Goal: Task Accomplishment & Management: Manage account settings

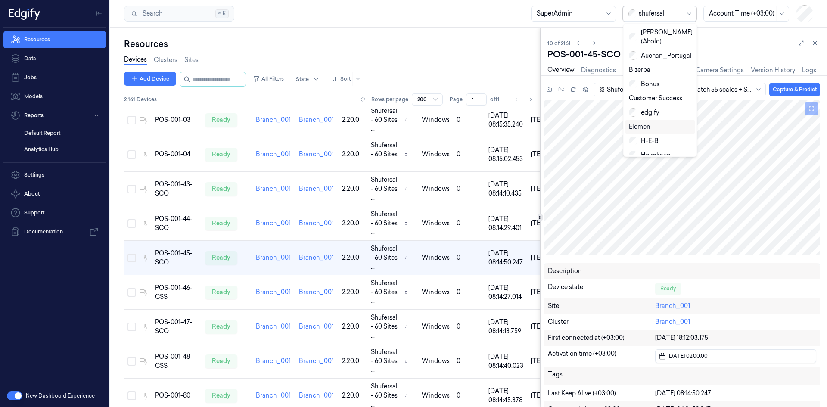
scroll to position [144, 0]
click at [658, 149] on div "wholefoodsmarket" at bounding box center [662, 153] width 66 height 9
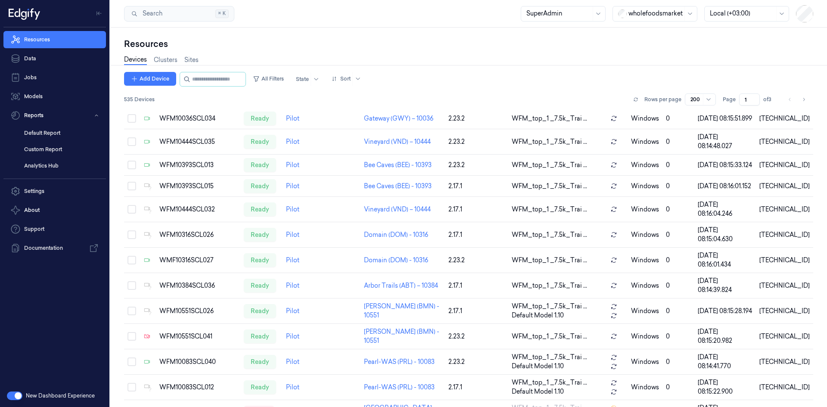
scroll to position [137, 0]
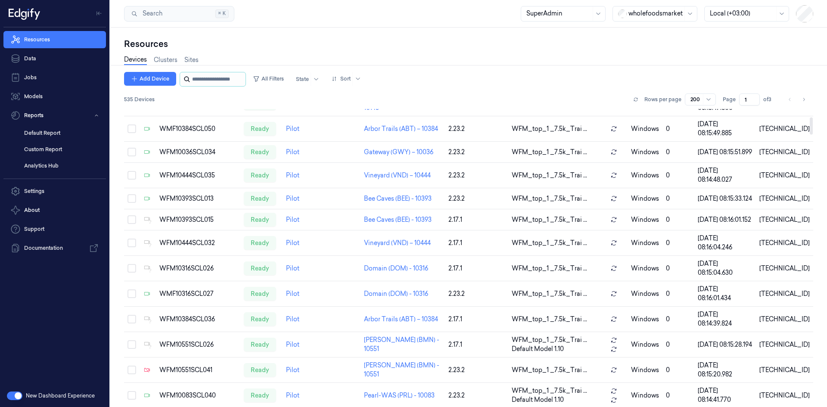
click at [230, 82] on input "string" at bounding box center [218, 79] width 52 height 14
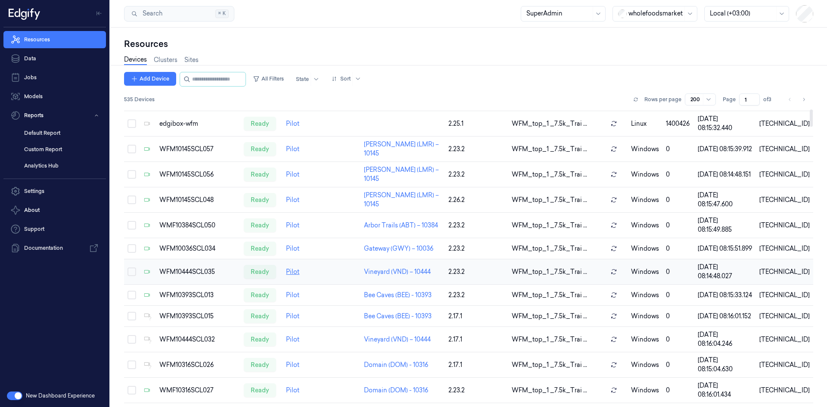
scroll to position [0, 0]
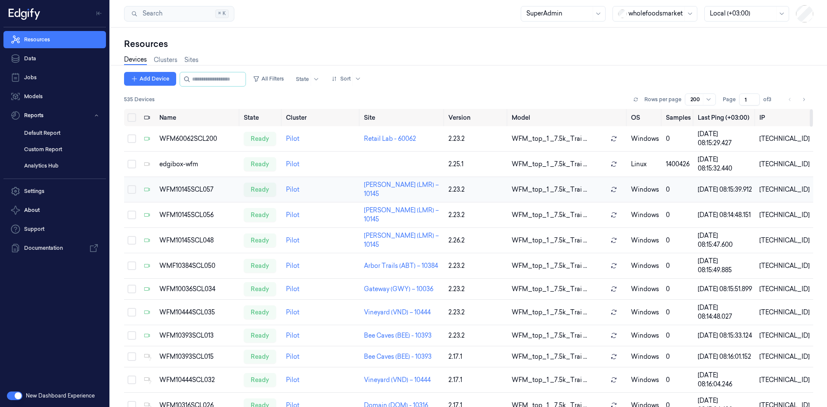
paste input "*****"
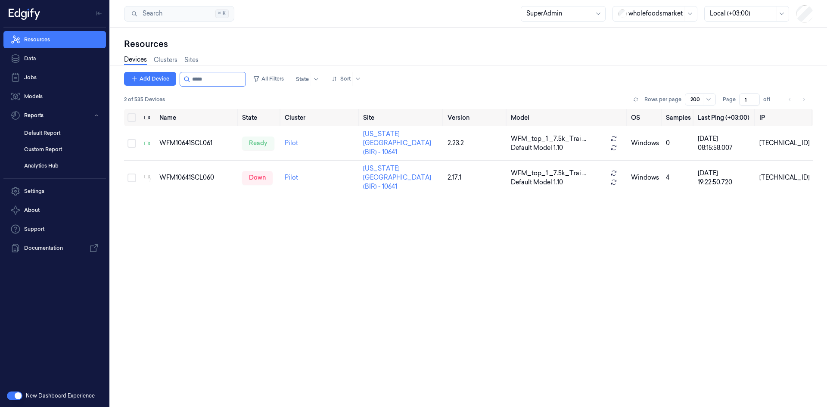
type input "*****"
click at [209, 139] on div "WFM10641SCL061" at bounding box center [197, 143] width 76 height 9
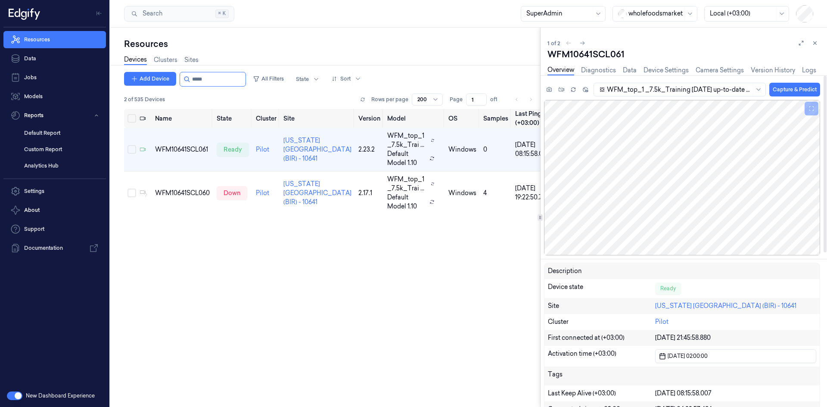
click at [814, 42] on icon at bounding box center [815, 43] width 6 height 6
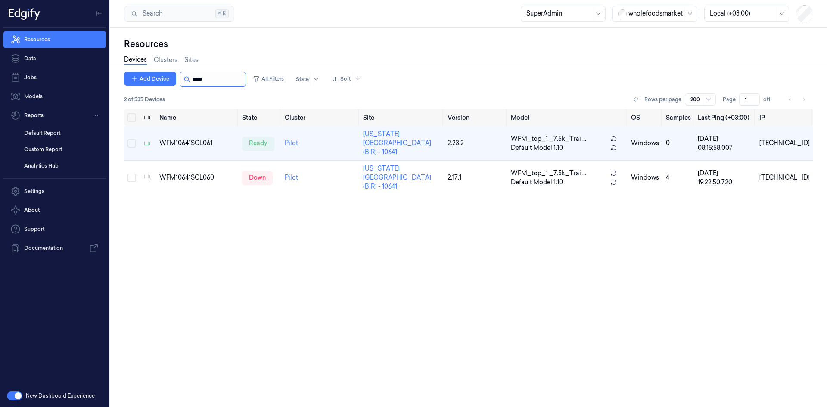
click at [226, 83] on input "string" at bounding box center [218, 79] width 52 height 14
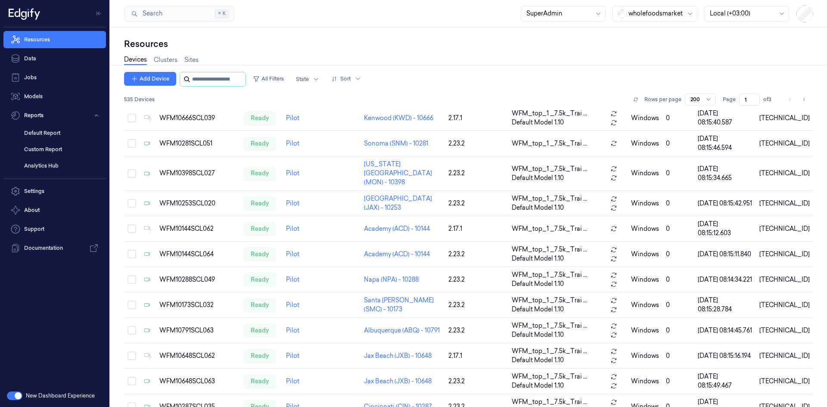
scroll to position [4683, 0]
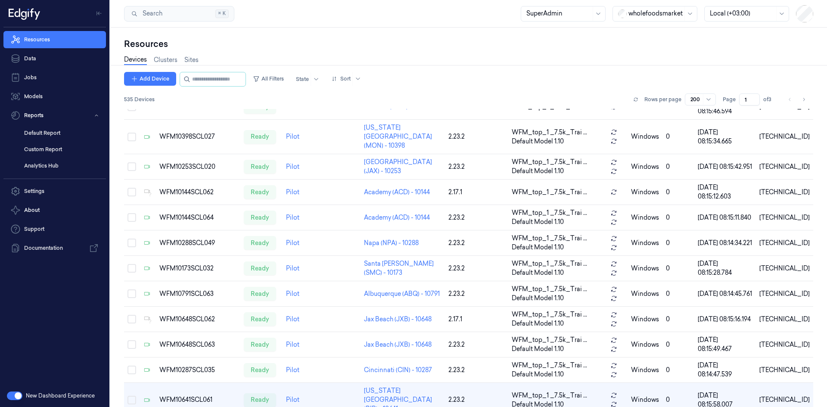
drag, startPoint x: 233, startPoint y: 81, endPoint x: 438, endPoint y: 47, distance: 207.9
click at [438, 47] on div "Resources" at bounding box center [468, 44] width 689 height 12
click at [43, 136] on link "Default Report" at bounding box center [61, 133] width 89 height 15
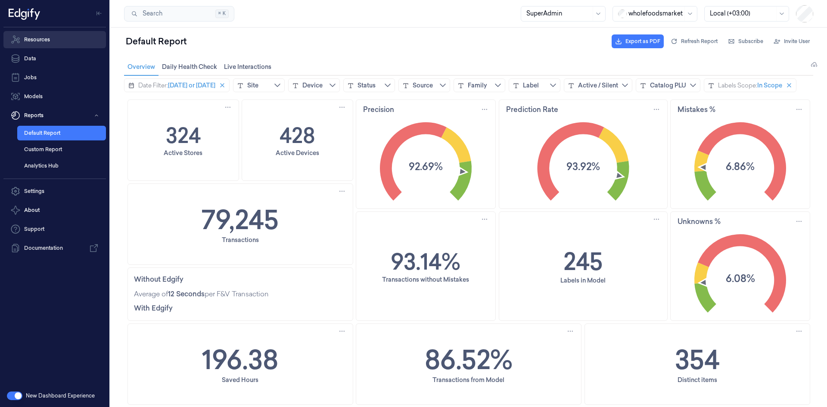
click at [43, 45] on link "Resources" at bounding box center [54, 39] width 102 height 17
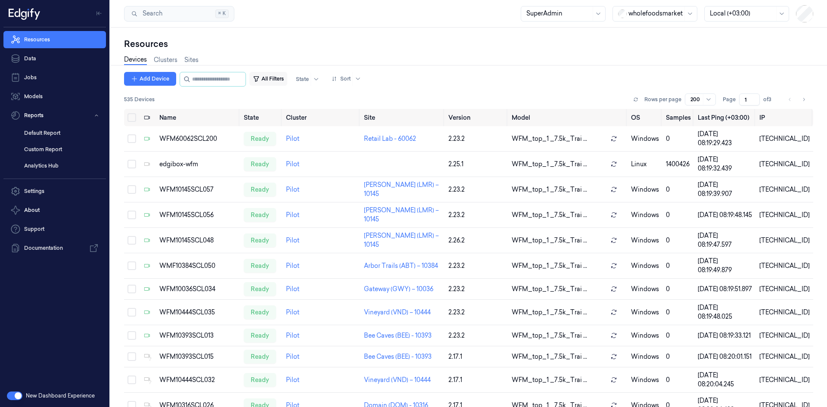
click at [287, 76] on button "All Filters" at bounding box center [268, 79] width 38 height 14
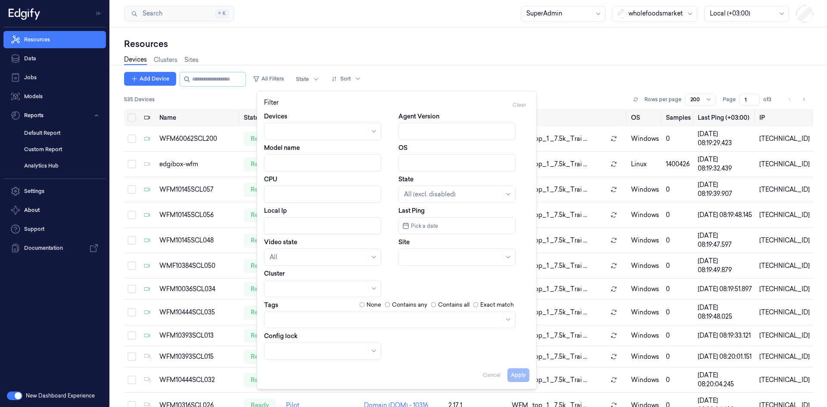
click at [418, 130] on input "Agent Version" at bounding box center [456, 131] width 117 height 17
click at [516, 375] on button "Apply" at bounding box center [518, 375] width 22 height 14
type input "2.23.2"
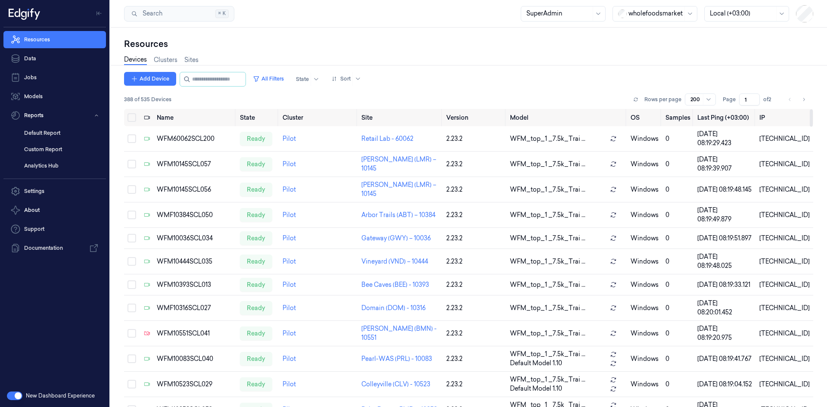
click at [139, 99] on span "388 of 535 Devices" at bounding box center [147, 100] width 47 height 8
copy div "388 of 535 Devices"
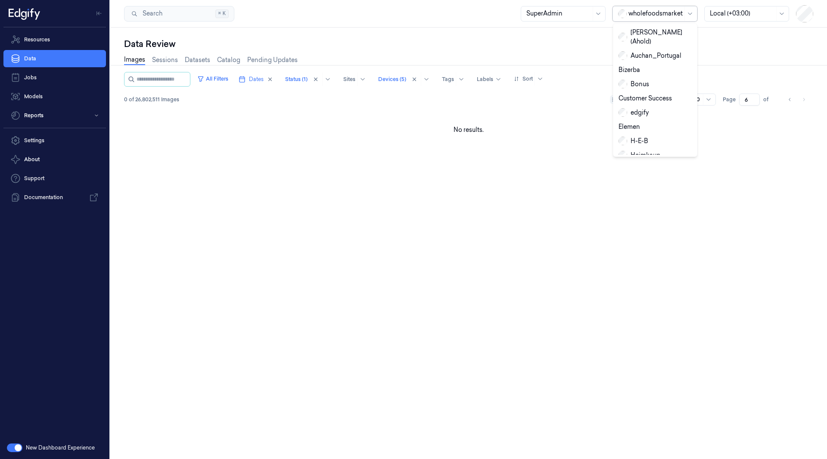
click at [651, 12] on div at bounding box center [655, 13] width 54 height 9
click at [647, 75] on div "R e REMA1000" at bounding box center [640, 79] width 44 height 9
type input "1"
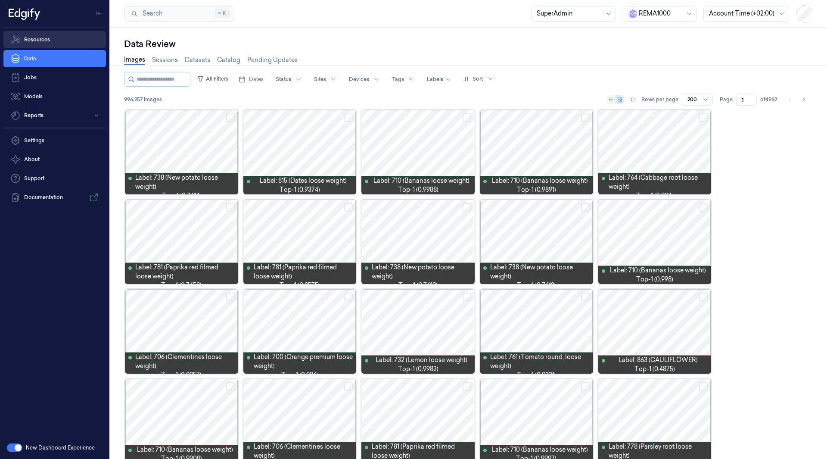
click at [47, 40] on link "Resources" at bounding box center [54, 39] width 102 height 17
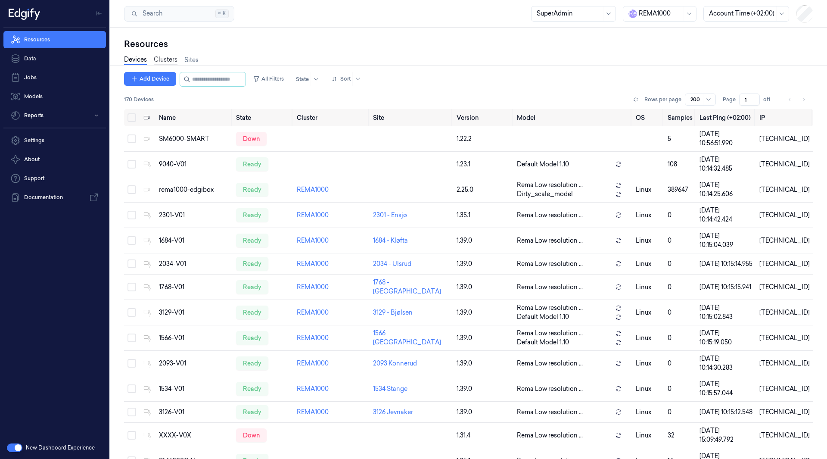
click at [164, 62] on link "Clusters" at bounding box center [166, 60] width 24 height 10
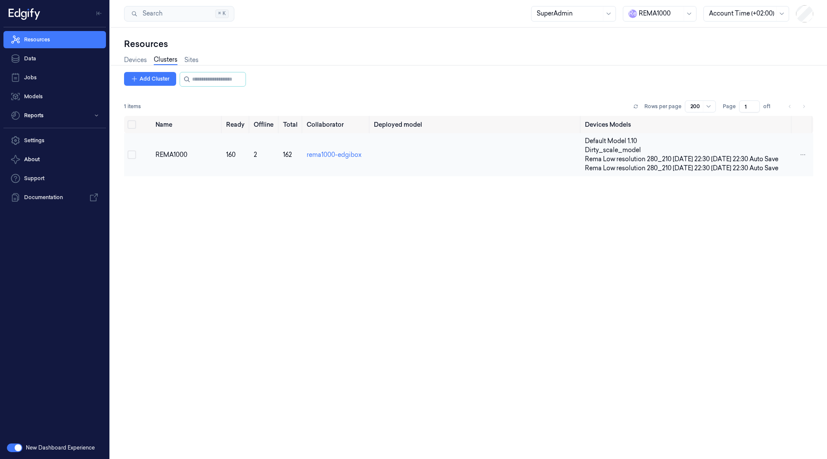
click at [168, 169] on td "REMA1000" at bounding box center [187, 154] width 70 height 43
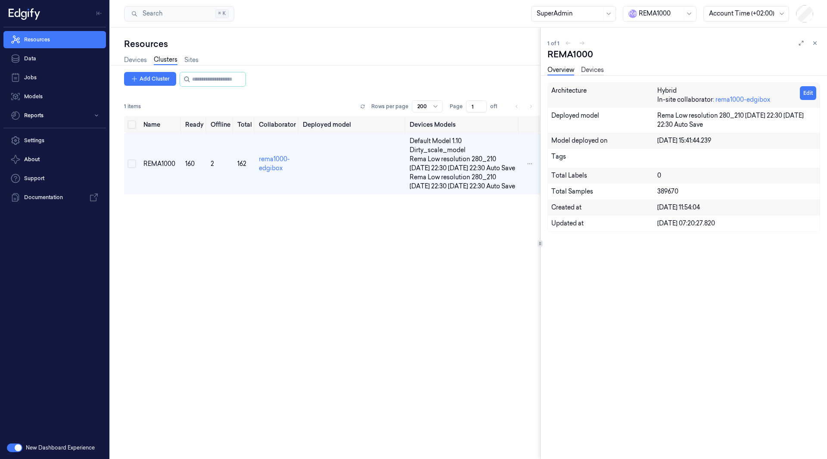
click at [595, 72] on link "Devices" at bounding box center [592, 70] width 23 height 10
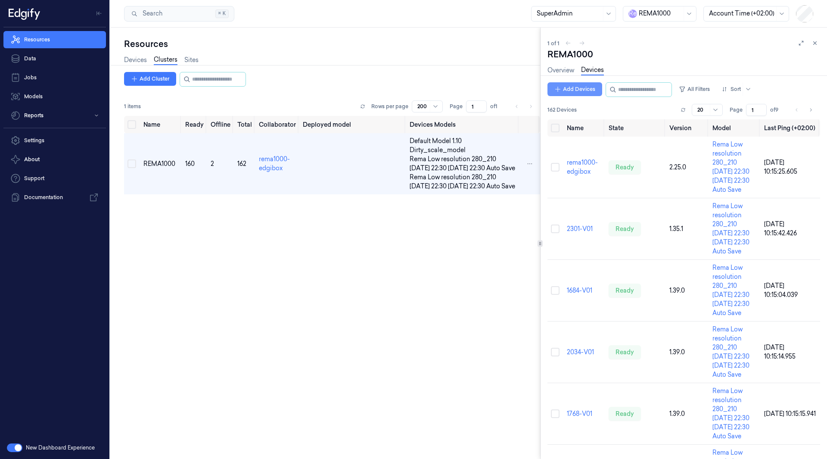
click at [586, 90] on button "Add Devices" at bounding box center [574, 89] width 55 height 14
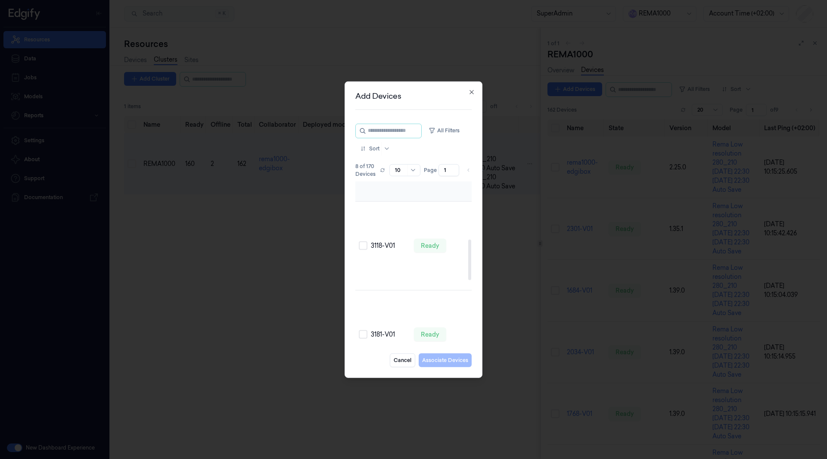
scroll to position [234, 0]
click at [362, 250] on button "Select row" at bounding box center [363, 245] width 9 height 9
click at [362, 239] on td at bounding box center [361, 202] width 12 height 89
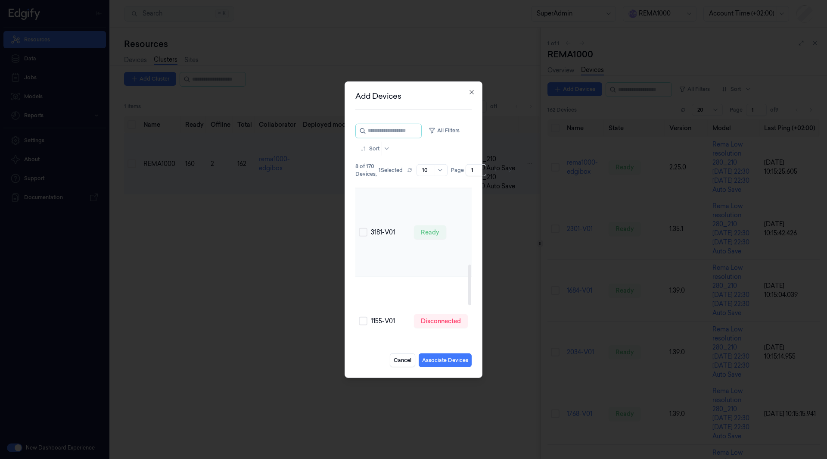
click at [367, 265] on td "3181-V01" at bounding box center [388, 232] width 43 height 89
click at [363, 183] on button "Select row" at bounding box center [363, 178] width 9 height 9
click at [365, 231] on button "Select row" at bounding box center [363, 226] width 9 height 9
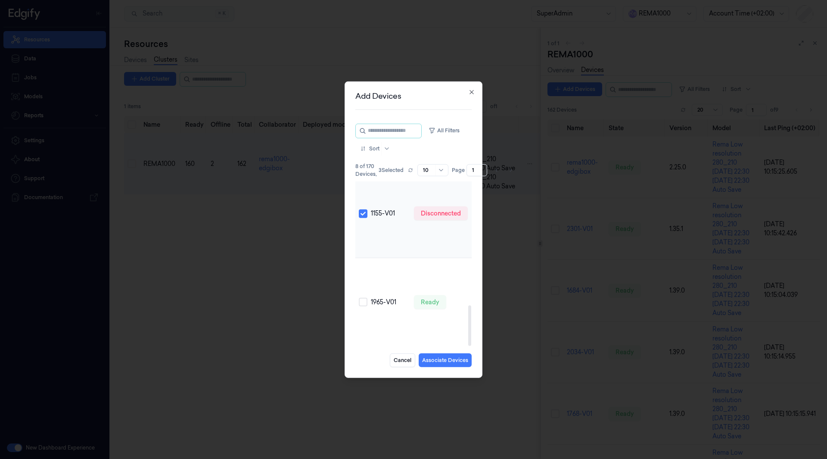
scroll to position [502, 0]
click at [362, 298] on button "Select row" at bounding box center [363, 302] width 9 height 9
click at [448, 360] on button "Associate Devices" at bounding box center [445, 360] width 53 height 14
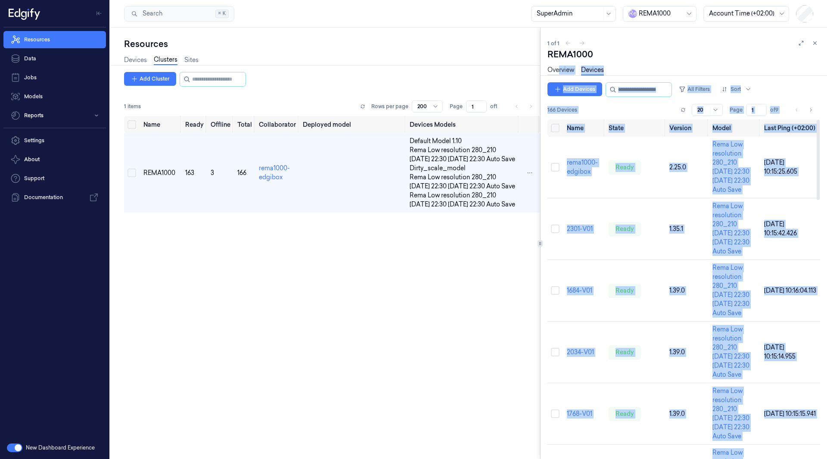
drag, startPoint x: 631, startPoint y: 360, endPoint x: 559, endPoint y: 70, distance: 298.2
click at [559, 70] on div "REMA1000 Overview Devices Add Devices All Filters Sort 166 Devices Rows per pag…" at bounding box center [683, 253] width 273 height 410
click at [559, 70] on link "Overview" at bounding box center [560, 70] width 27 height 10
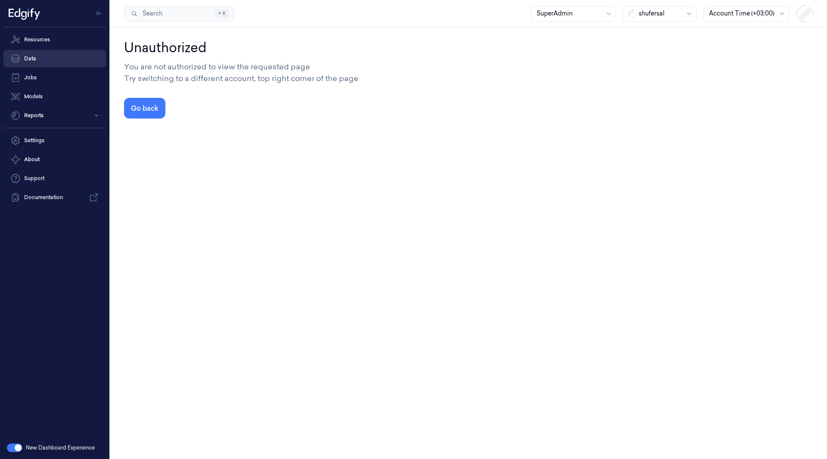
click at [64, 59] on link "Data" at bounding box center [54, 58] width 102 height 17
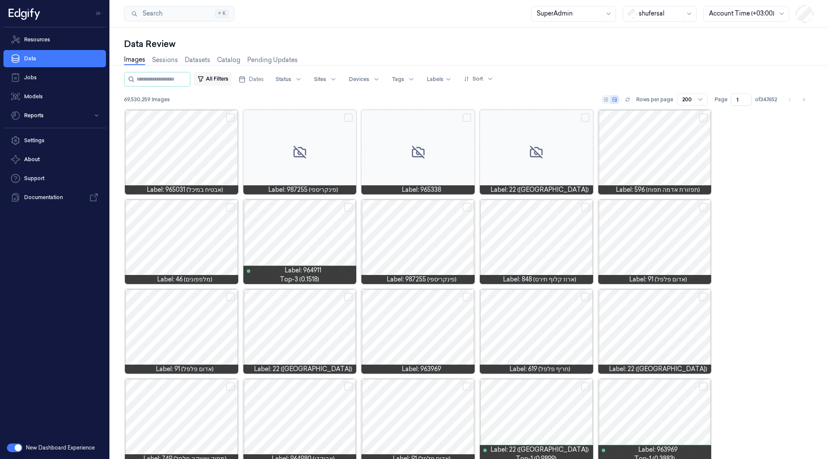
click at [220, 77] on button "All Filters" at bounding box center [213, 79] width 38 height 14
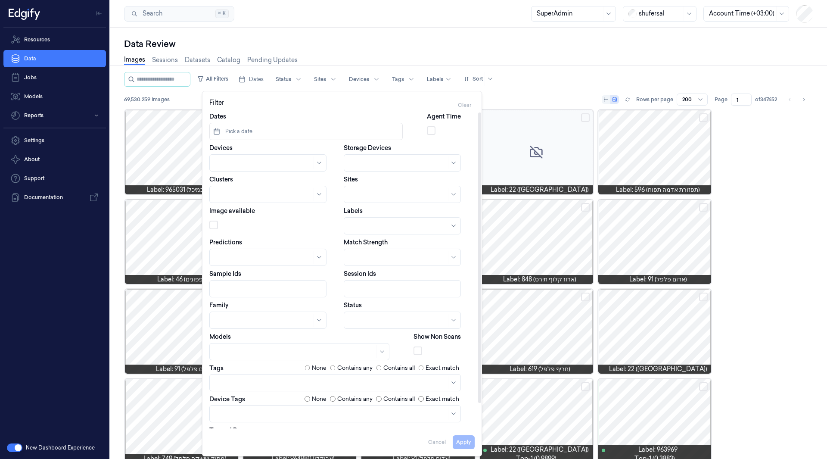
click at [295, 134] on button "Pick a date" at bounding box center [305, 131] width 193 height 17
click at [220, 156] on icon "Go to the Previous Month" at bounding box center [220, 153] width 7 height 7
click at [250, 188] on button "1" at bounding box center [249, 185] width 14 height 14
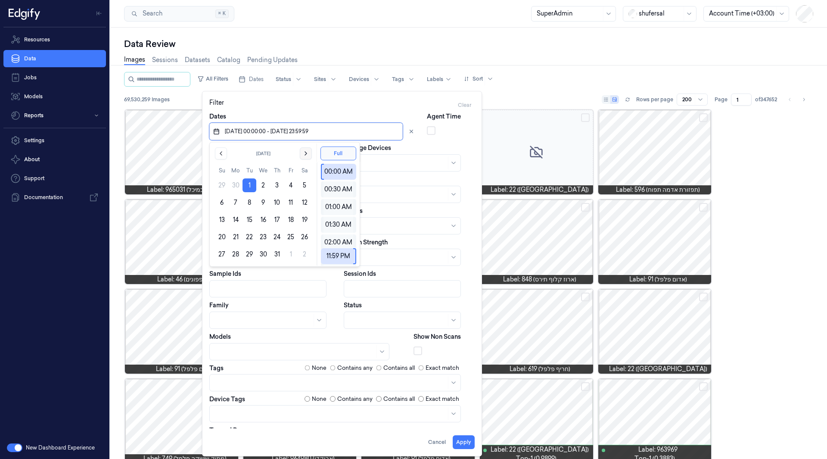
click at [304, 154] on icon "Go to the Next Month" at bounding box center [305, 153] width 7 height 7
click at [250, 251] on button "26" at bounding box center [249, 254] width 14 height 14
type input "01/07/2025 00:00:00 - 26/08/2025 23:59:59"
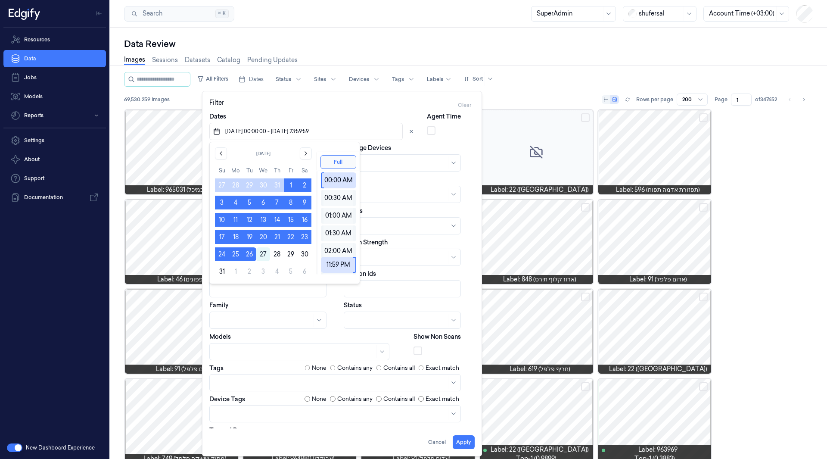
click at [381, 100] on div "Filter Clear" at bounding box center [341, 105] width 265 height 14
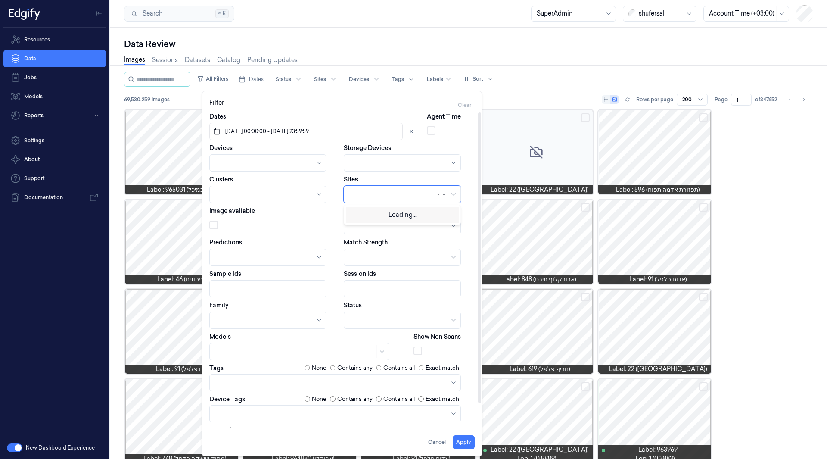
click at [391, 191] on div at bounding box center [392, 194] width 87 height 9
type input "070"
click at [386, 214] on div "Branch_070" at bounding box center [402, 213] width 106 height 9
click at [251, 158] on div at bounding box center [258, 163] width 87 height 12
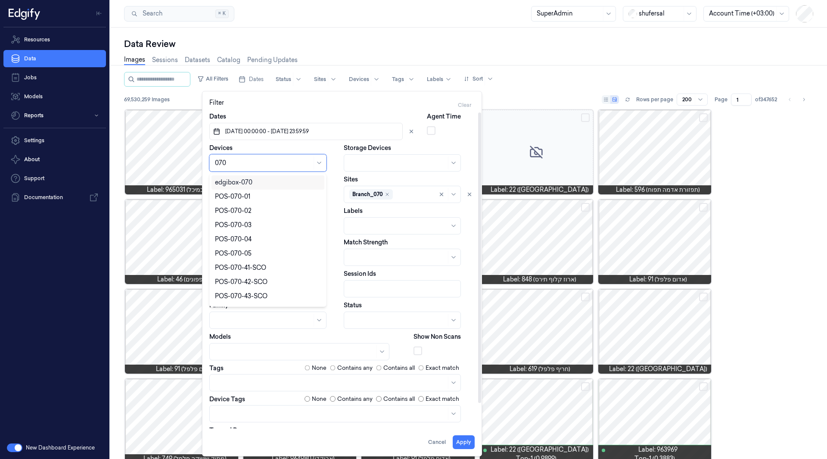
type input "070-"
click at [247, 187] on div "POS-070-01" at bounding box center [267, 182] width 113 height 14
type input "070-"
click at [247, 187] on div "POS-070-02" at bounding box center [267, 182] width 113 height 14
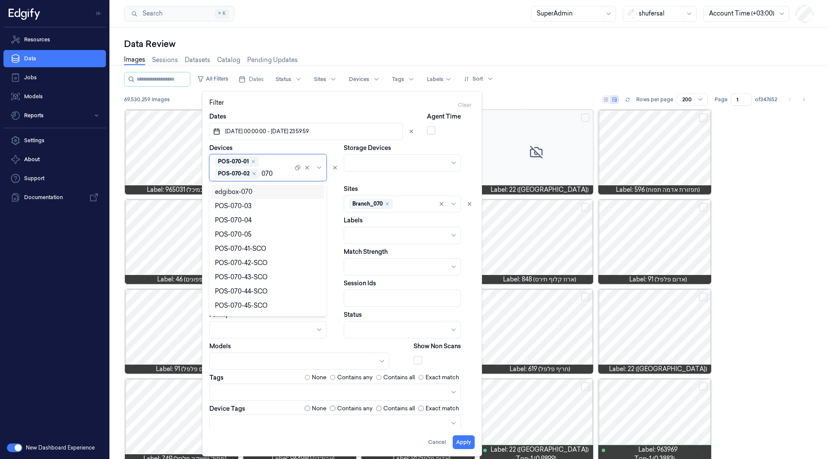
type input "070-"
click at [243, 188] on div "POS-070-03" at bounding box center [233, 191] width 37 height 9
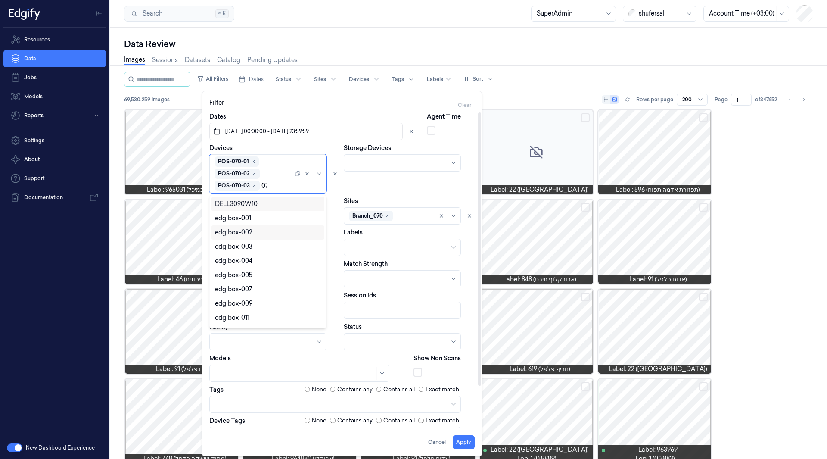
type input "070"
click at [242, 216] on div "POS-070-04" at bounding box center [233, 218] width 37 height 9
type input "070"
click at [242, 216] on div "POS-070-05" at bounding box center [233, 218] width 37 height 9
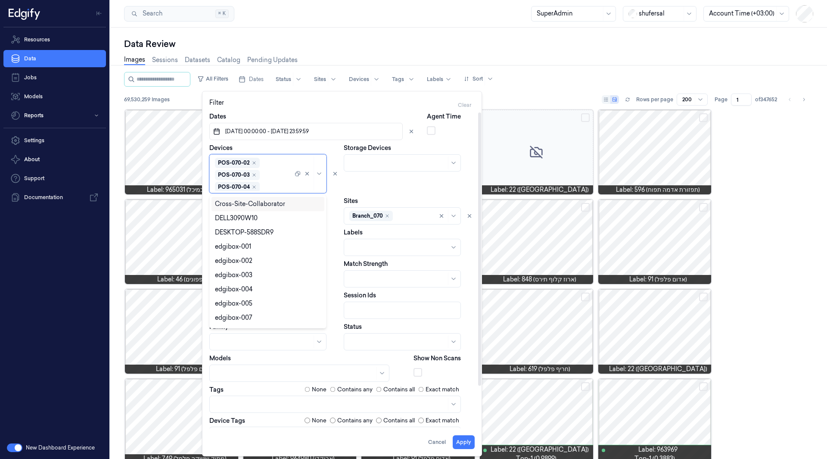
scroll to position [24, 0]
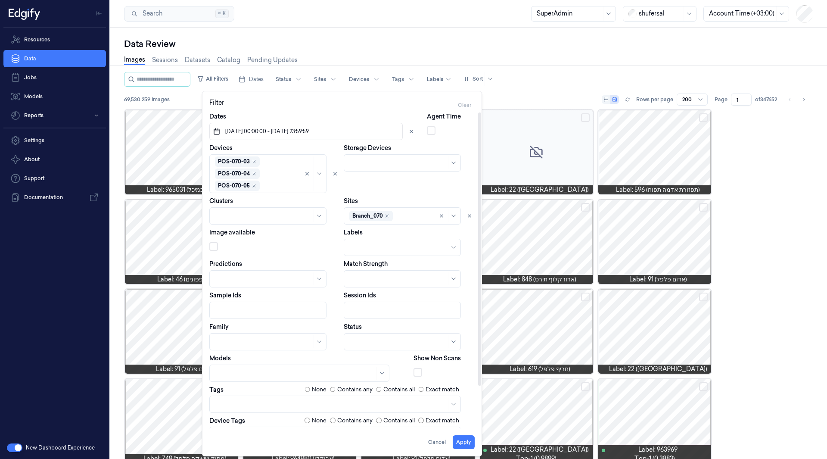
click at [290, 148] on div "Devices POS-070-01 POS-070-02 POS-070-03 POS-070-04 POS-070-05" at bounding box center [274, 168] width 131 height 50
click at [464, 442] on button "Apply" at bounding box center [464, 442] width 22 height 14
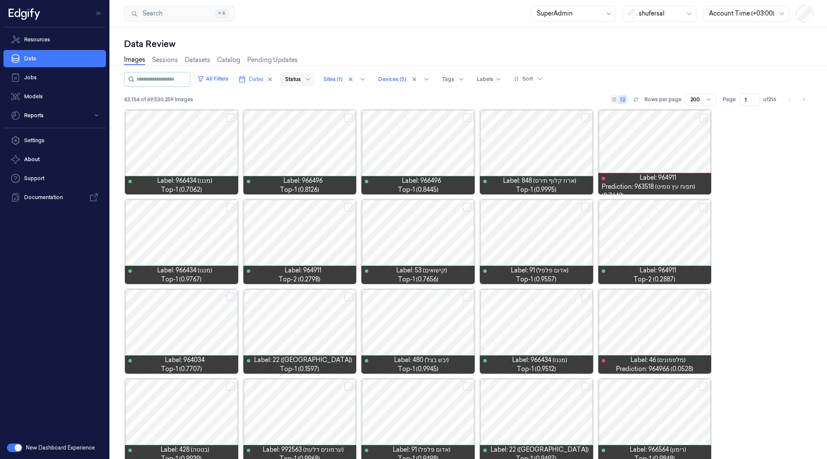
click at [301, 79] on div at bounding box center [293, 79] width 16 height 8
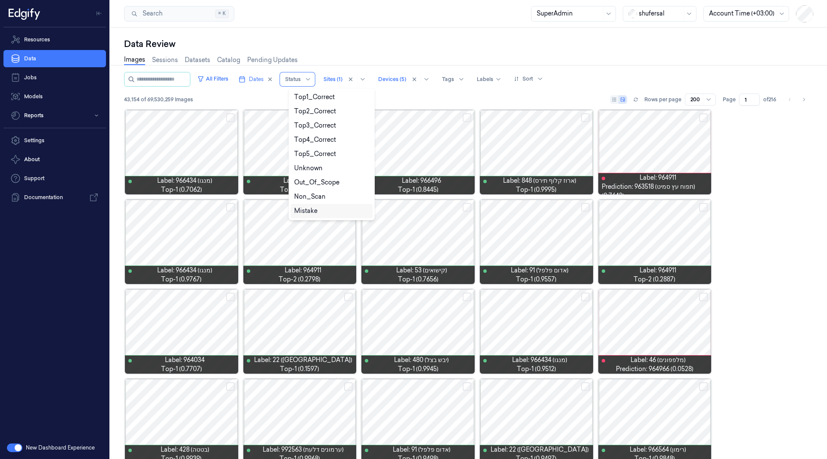
click at [328, 210] on div "Mistake" at bounding box center [331, 210] width 75 height 9
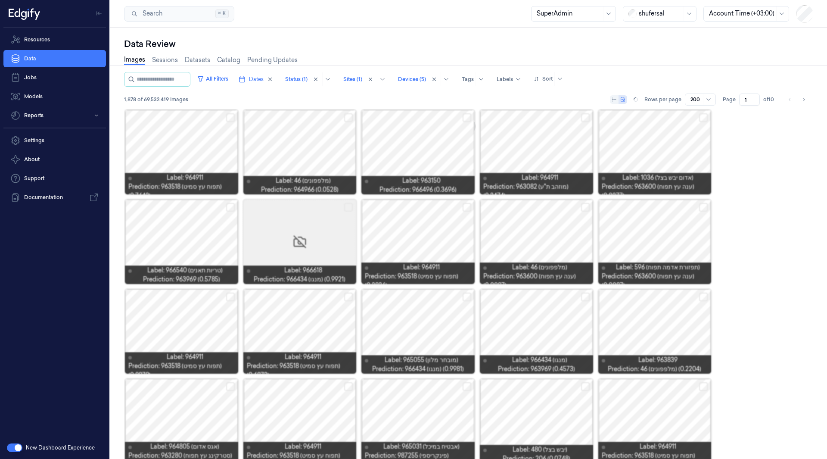
click at [642, 12] on div at bounding box center [660, 13] width 43 height 9
click at [654, 63] on div "R e REMA1000" at bounding box center [651, 67] width 44 height 9
click at [66, 40] on link "Resources" at bounding box center [54, 39] width 102 height 17
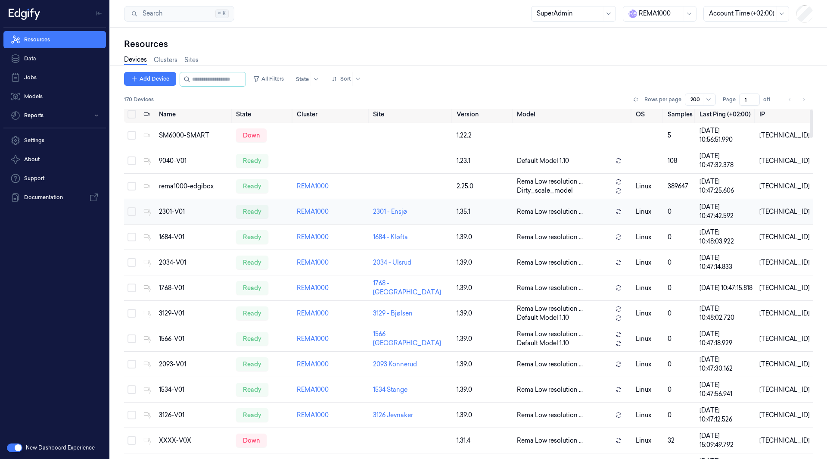
scroll to position [2, 0]
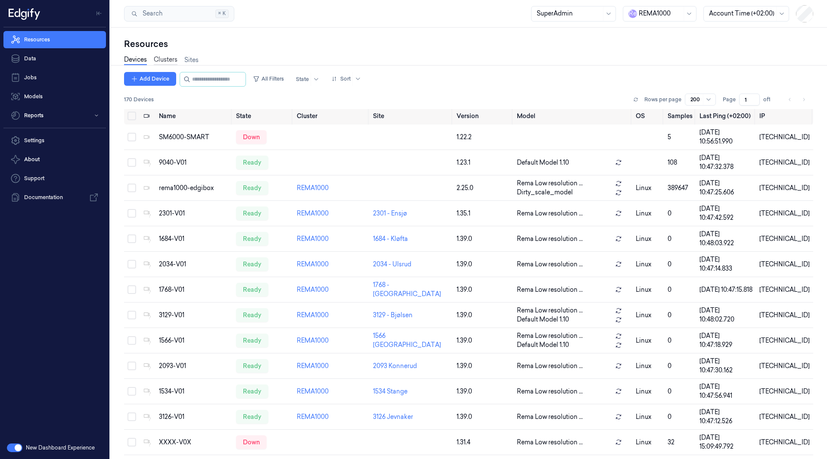
click at [170, 59] on link "Clusters" at bounding box center [166, 60] width 24 height 10
